Goal: Task Accomplishment & Management: Complete application form

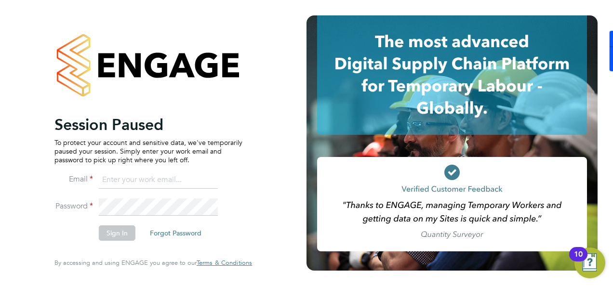
click at [126, 175] on input at bounding box center [158, 179] width 119 height 17
type input "[PERSON_NAME][EMAIL_ADDRESS][PERSON_NAME][DOMAIN_NAME]"
click at [113, 226] on button "Sign In" at bounding box center [117, 232] width 37 height 15
